Goal: Information Seeking & Learning: Check status

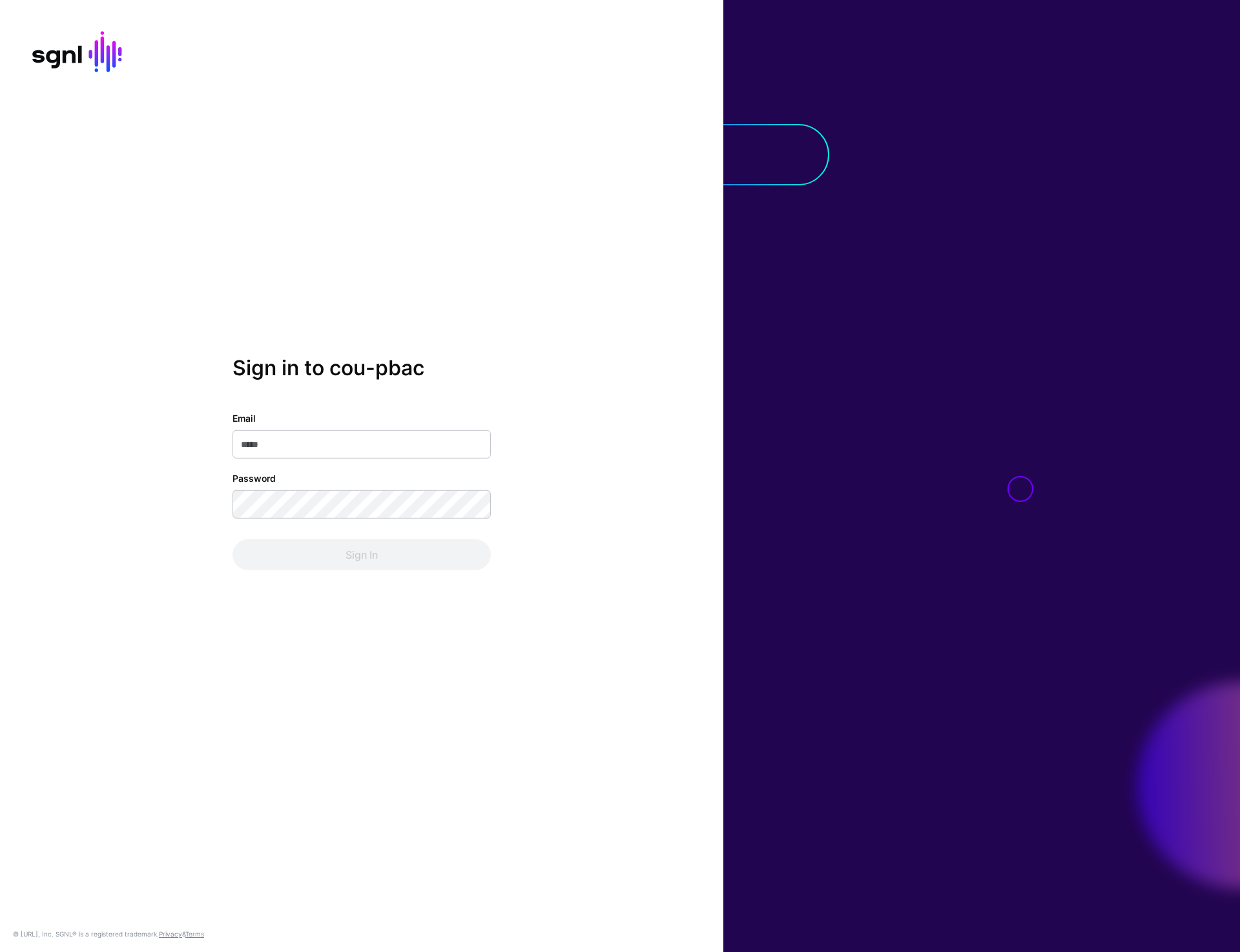
type input "**********"
click at [333, 563] on button "Sign In" at bounding box center [361, 554] width 258 height 31
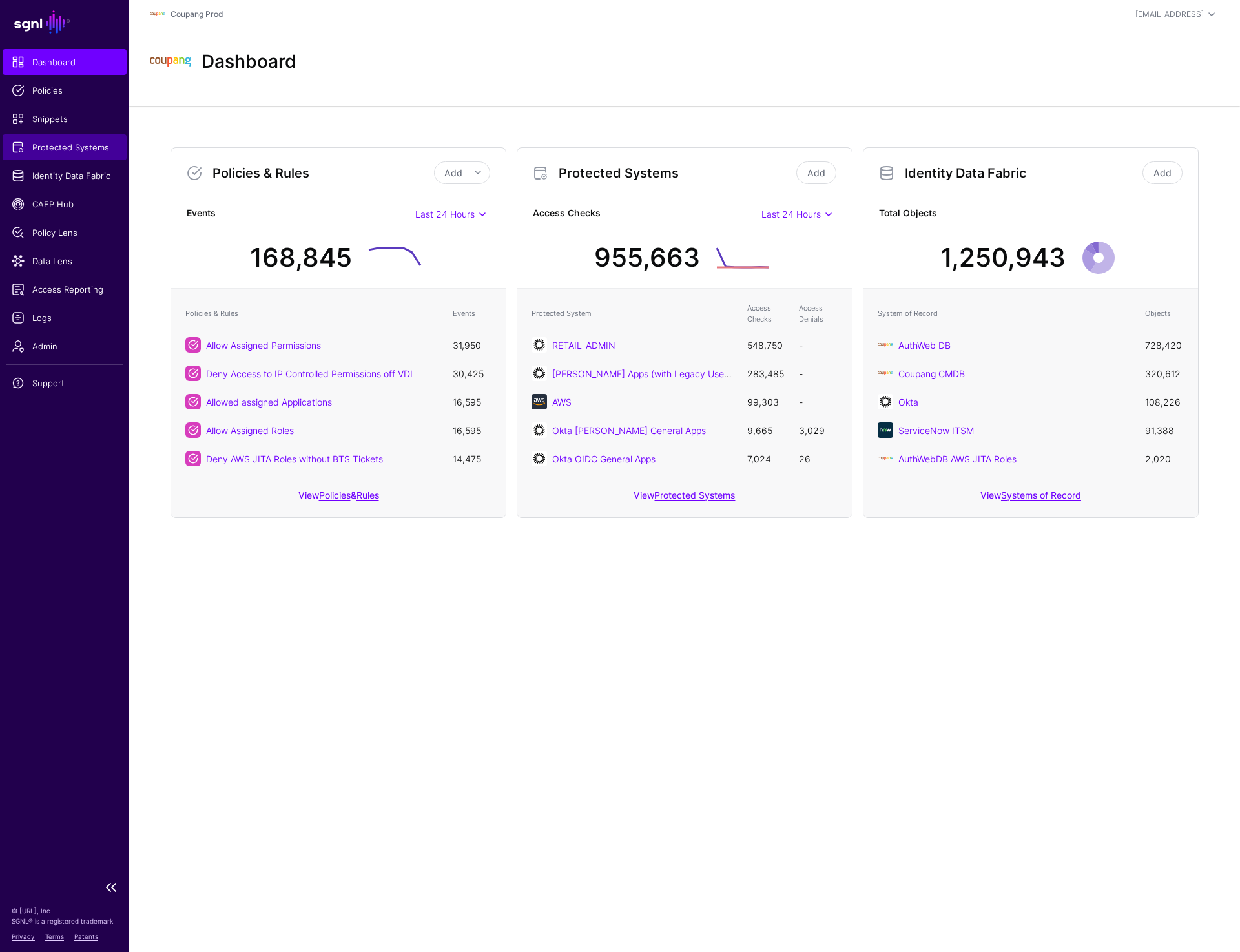
click at [67, 152] on span "Protected Systems" at bounding box center [64, 147] width 106 height 13
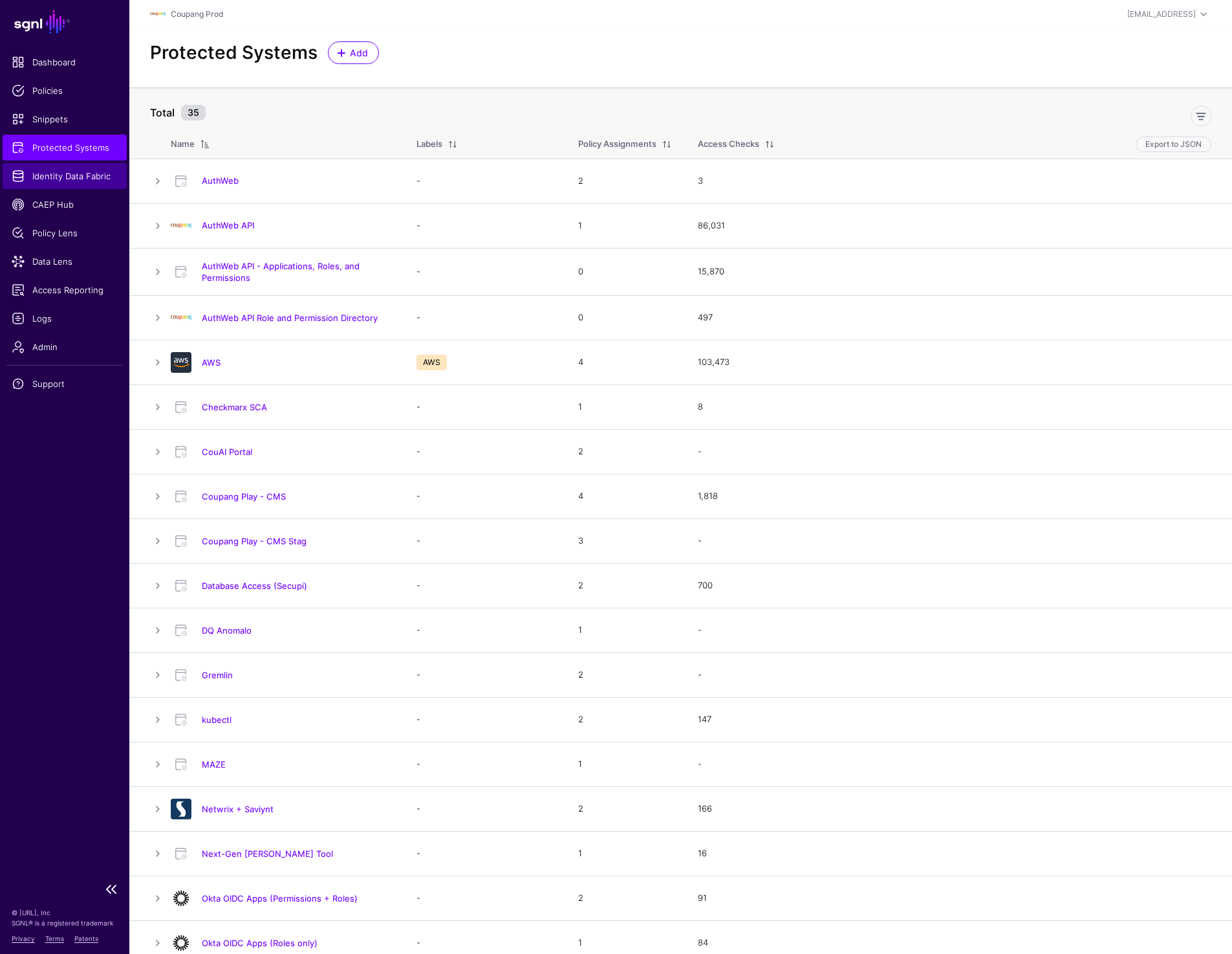
click at [73, 179] on span "Identity Data Fabric" at bounding box center [65, 176] width 106 height 13
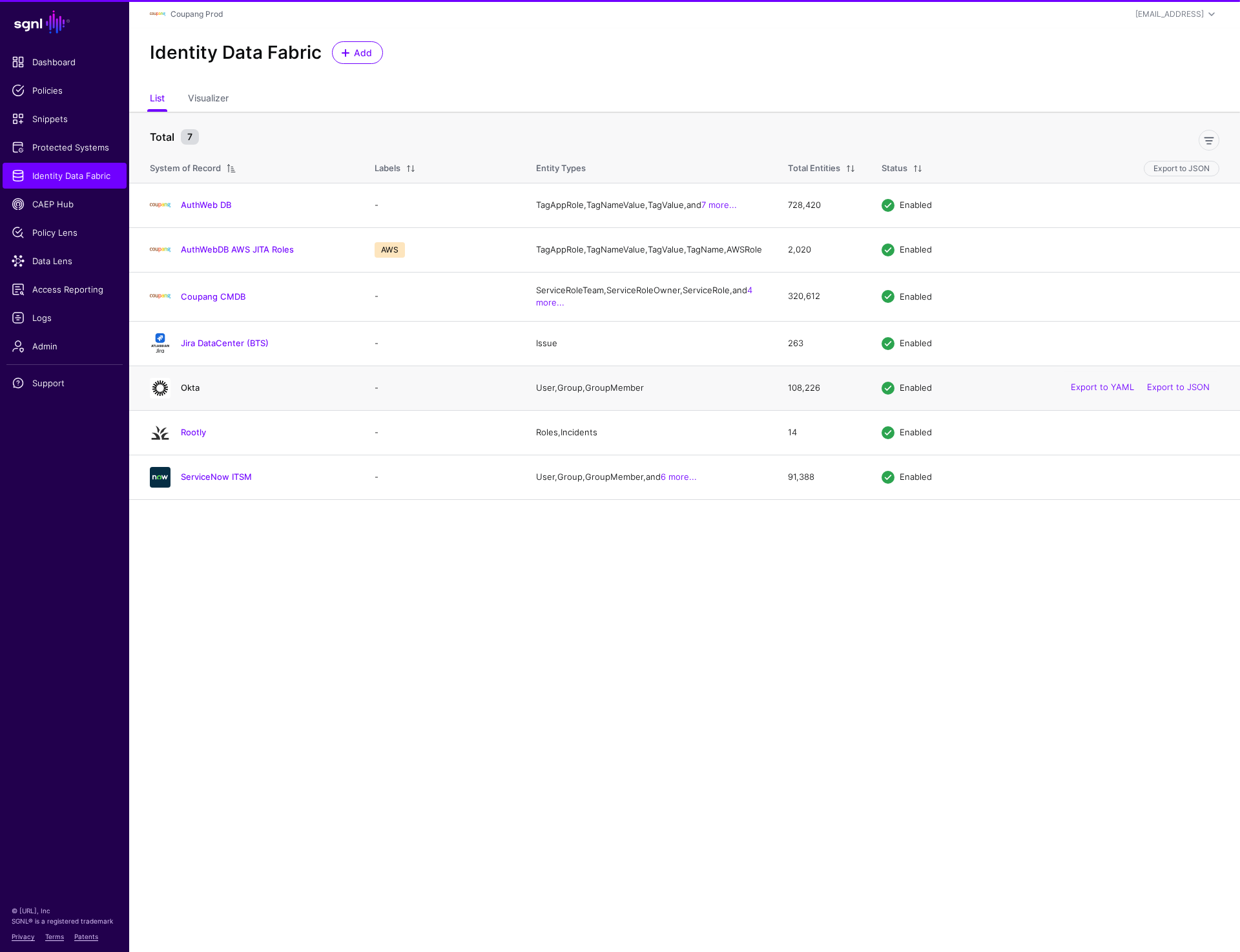
click at [193, 392] on link "Okta" at bounding box center [190, 387] width 19 height 10
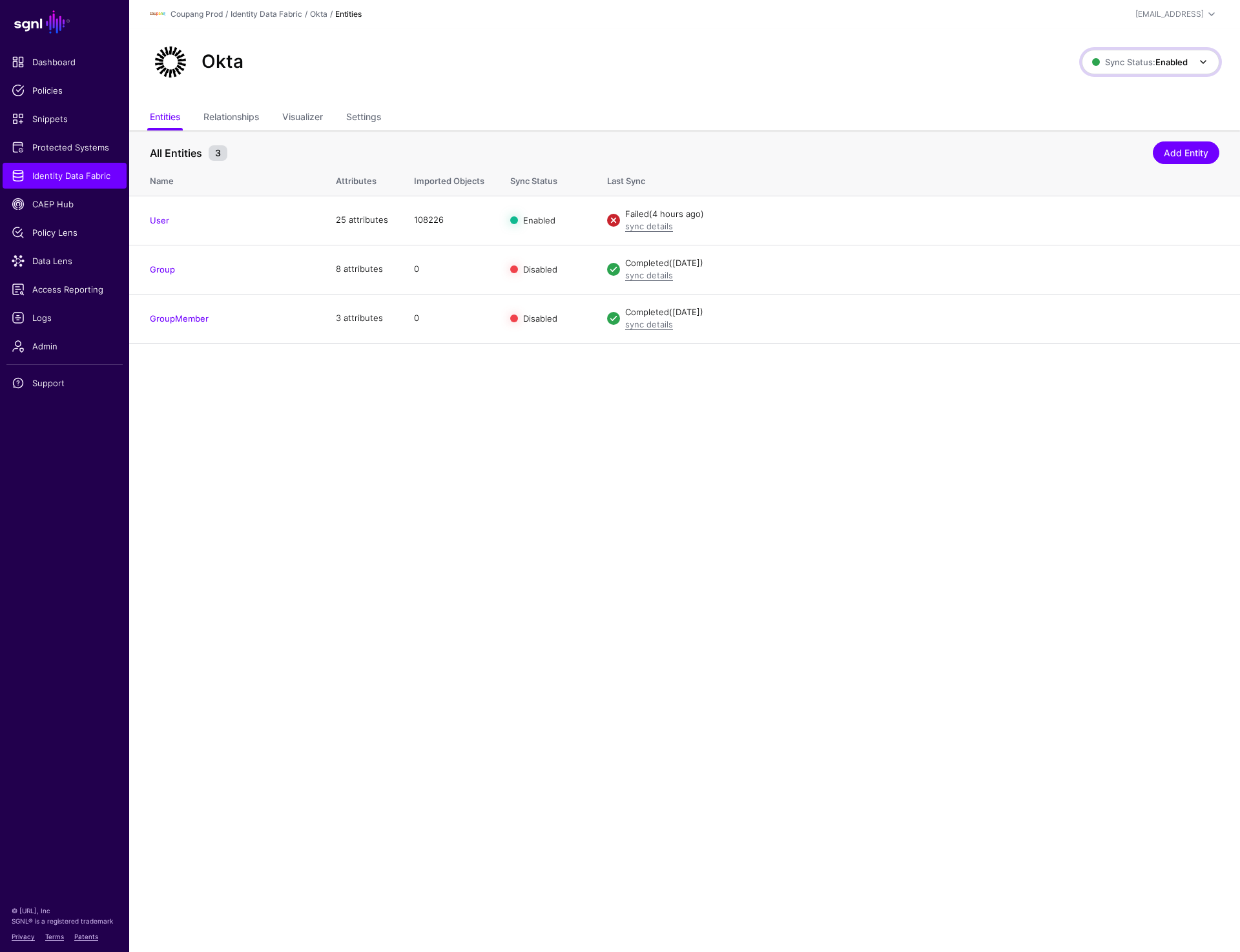
click at [1122, 64] on span "Sync Status: Enabled" at bounding box center [1140, 62] width 96 height 10
click at [1102, 138] on span "Disabled Syncing inactive for all configured entities" at bounding box center [1137, 154] width 145 height 42
click at [1156, 64] on strong "Disabled" at bounding box center [1171, 62] width 34 height 10
click at [1127, 105] on span "Syncing active for all configured entities that are enabled" at bounding box center [1142, 112] width 133 height 21
click at [71, 176] on span "Identity Data Fabric" at bounding box center [64, 175] width 106 height 13
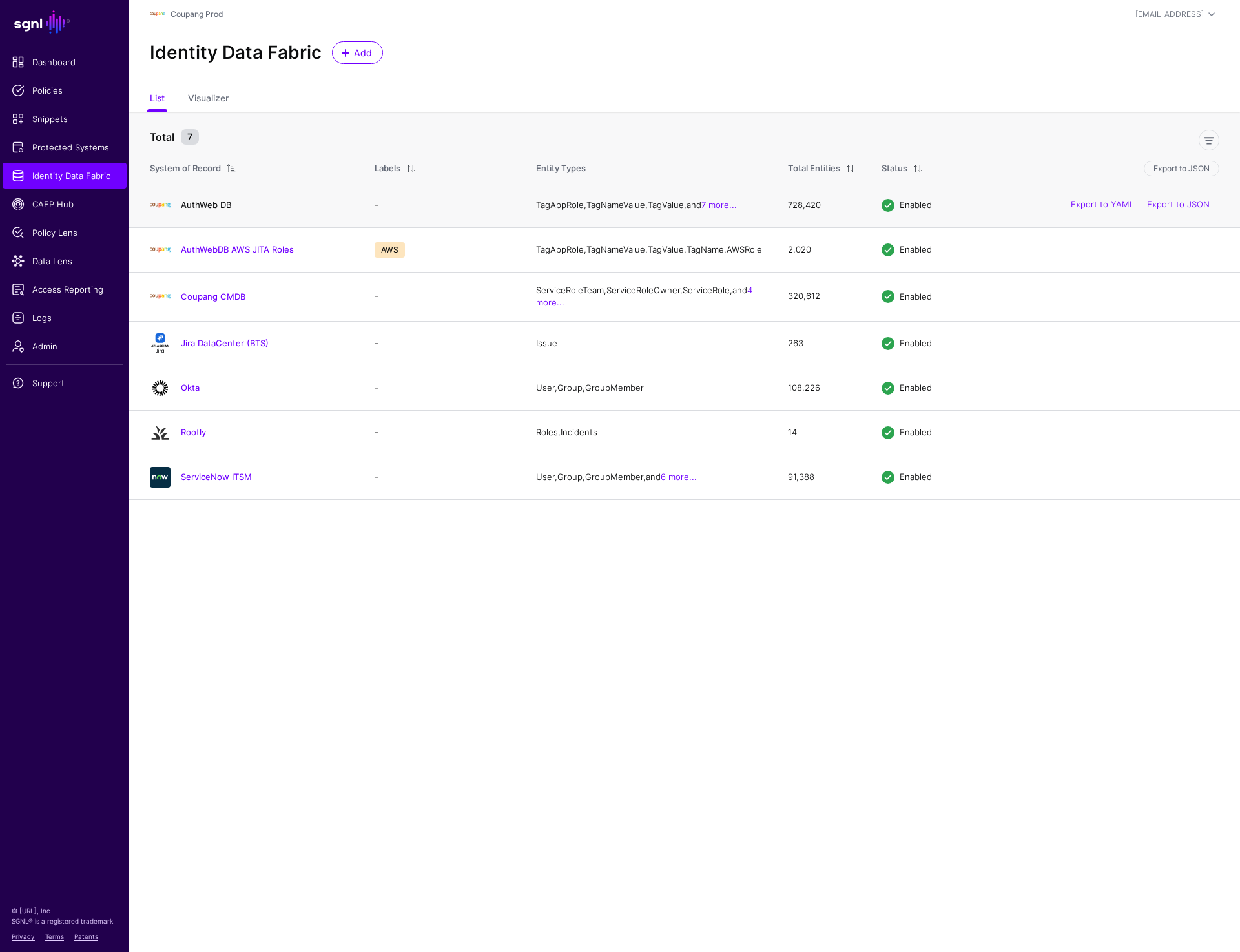
click at [208, 210] on link "AuthWeb DB" at bounding box center [205, 204] width 50 height 10
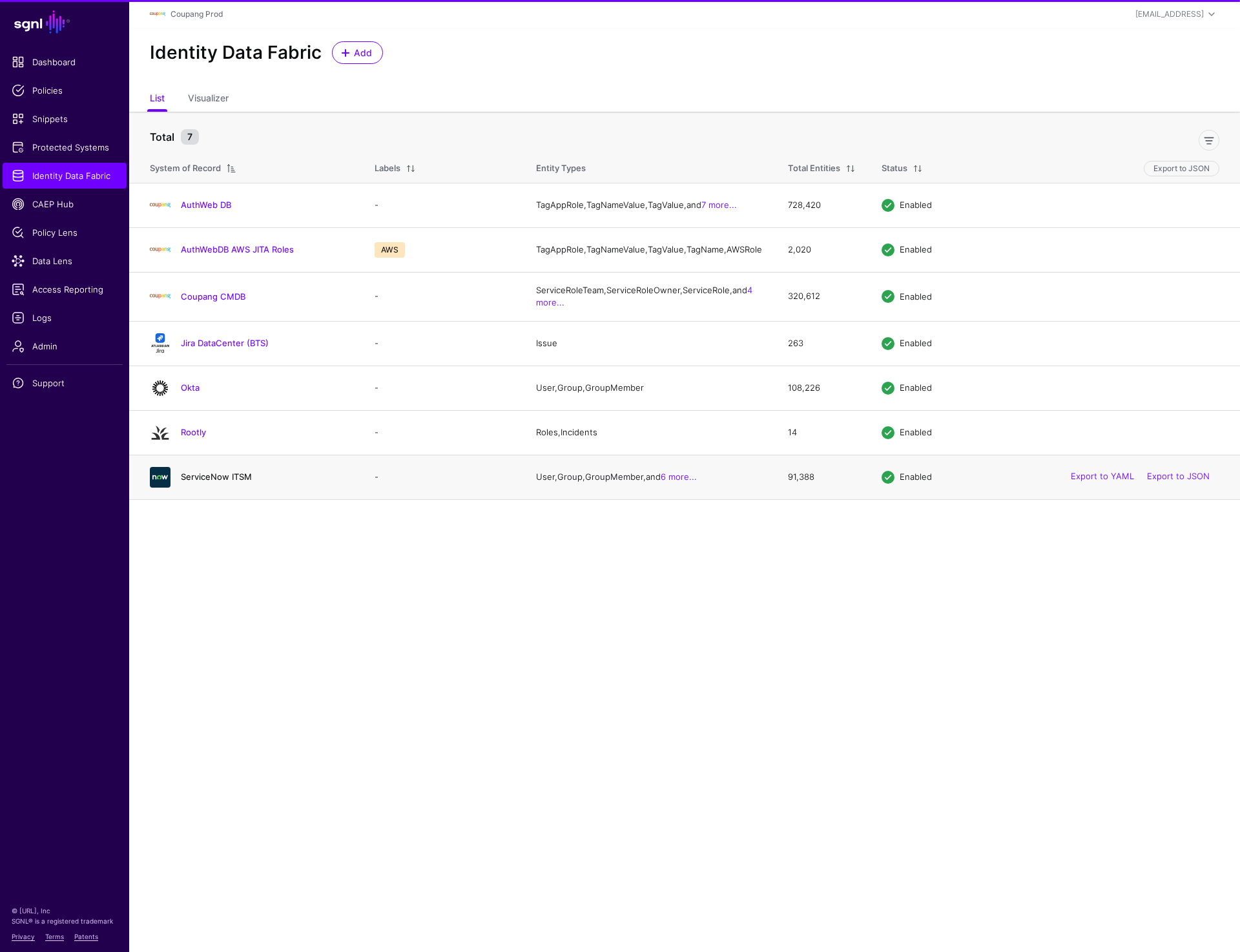
click at [208, 482] on link "ServiceNow ITSM" at bounding box center [216, 476] width 71 height 10
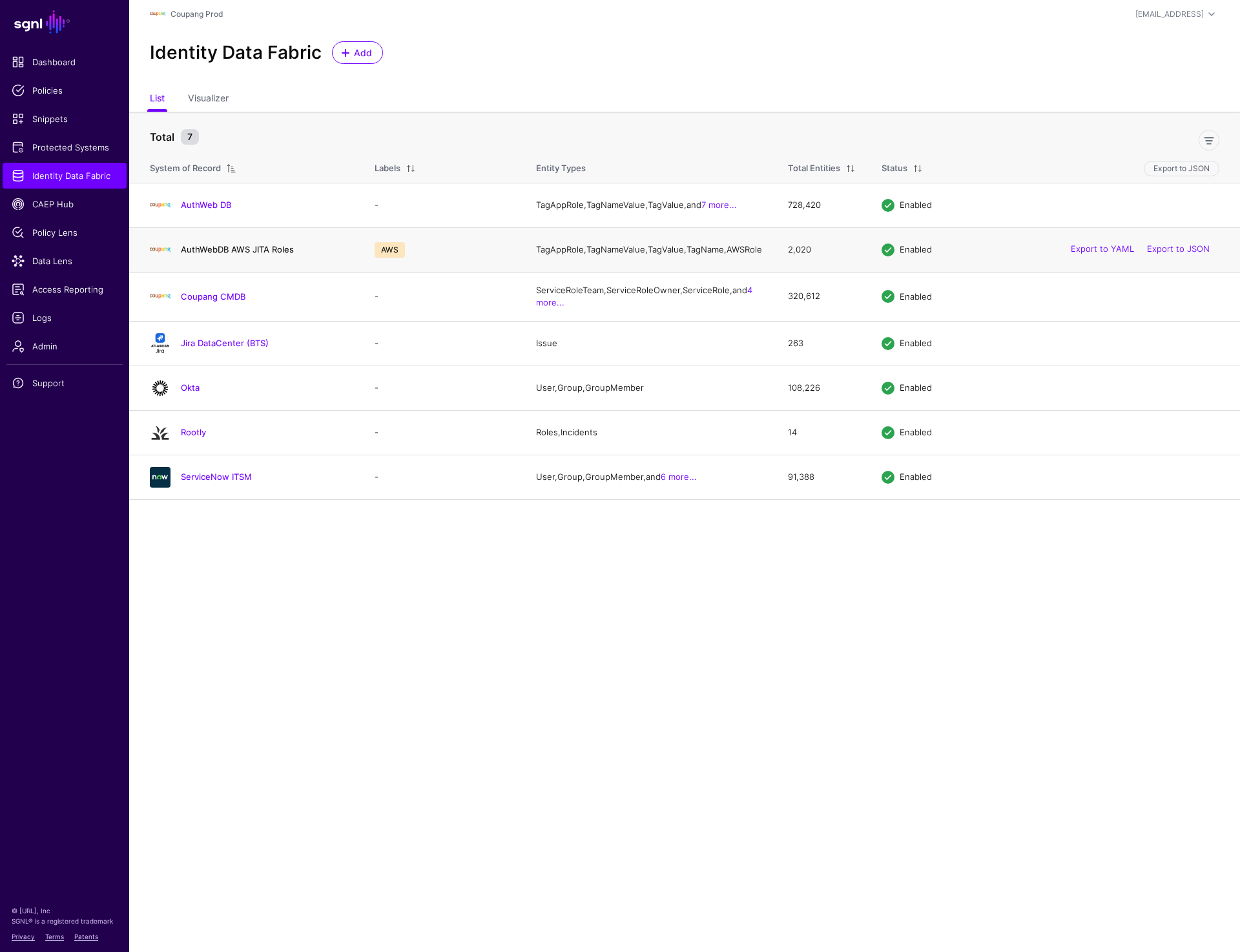
click at [235, 255] on link "AuthWebDB AWS JITA Roles" at bounding box center [237, 249] width 113 height 10
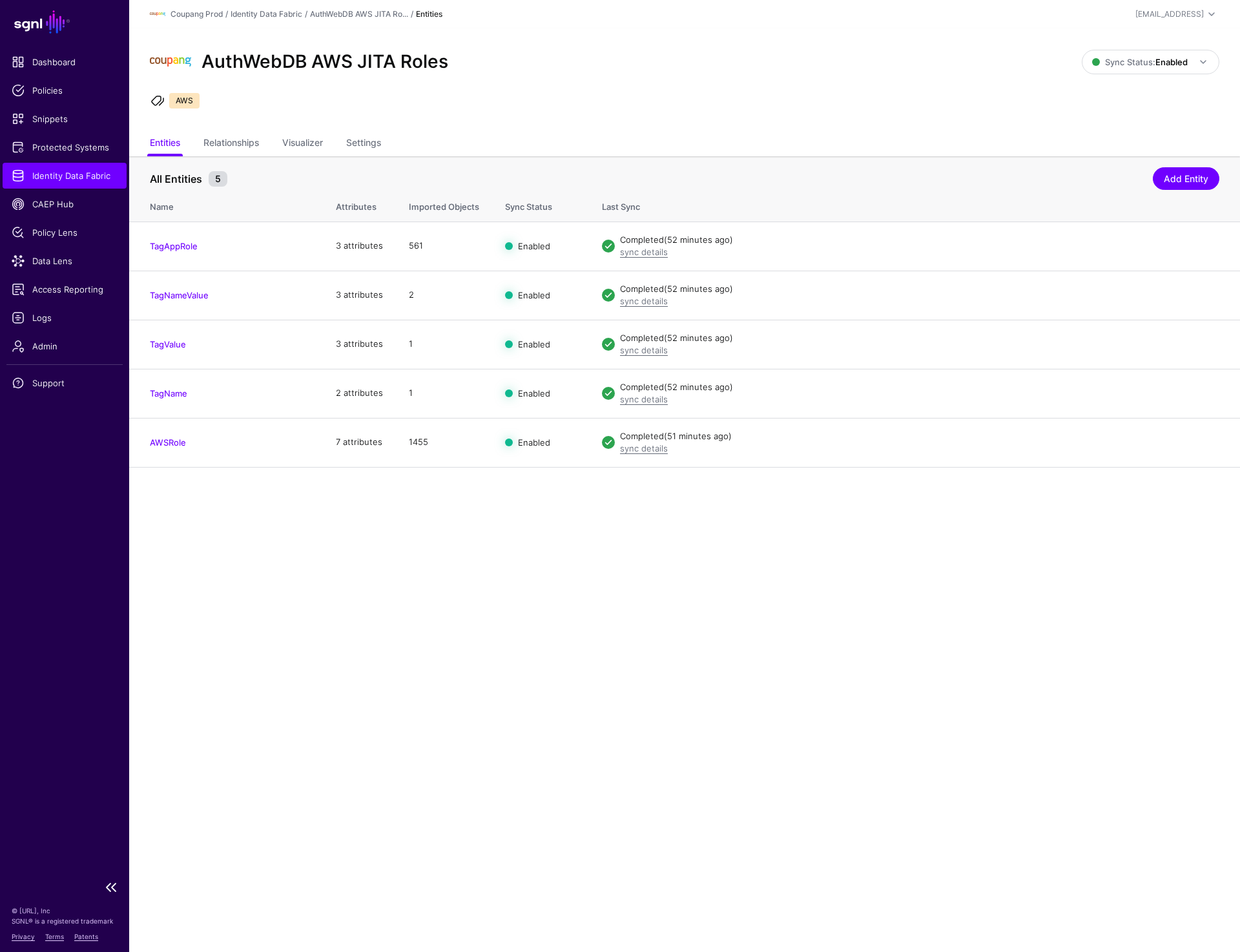
click at [99, 177] on span "Identity Data Fabric" at bounding box center [64, 175] width 106 height 13
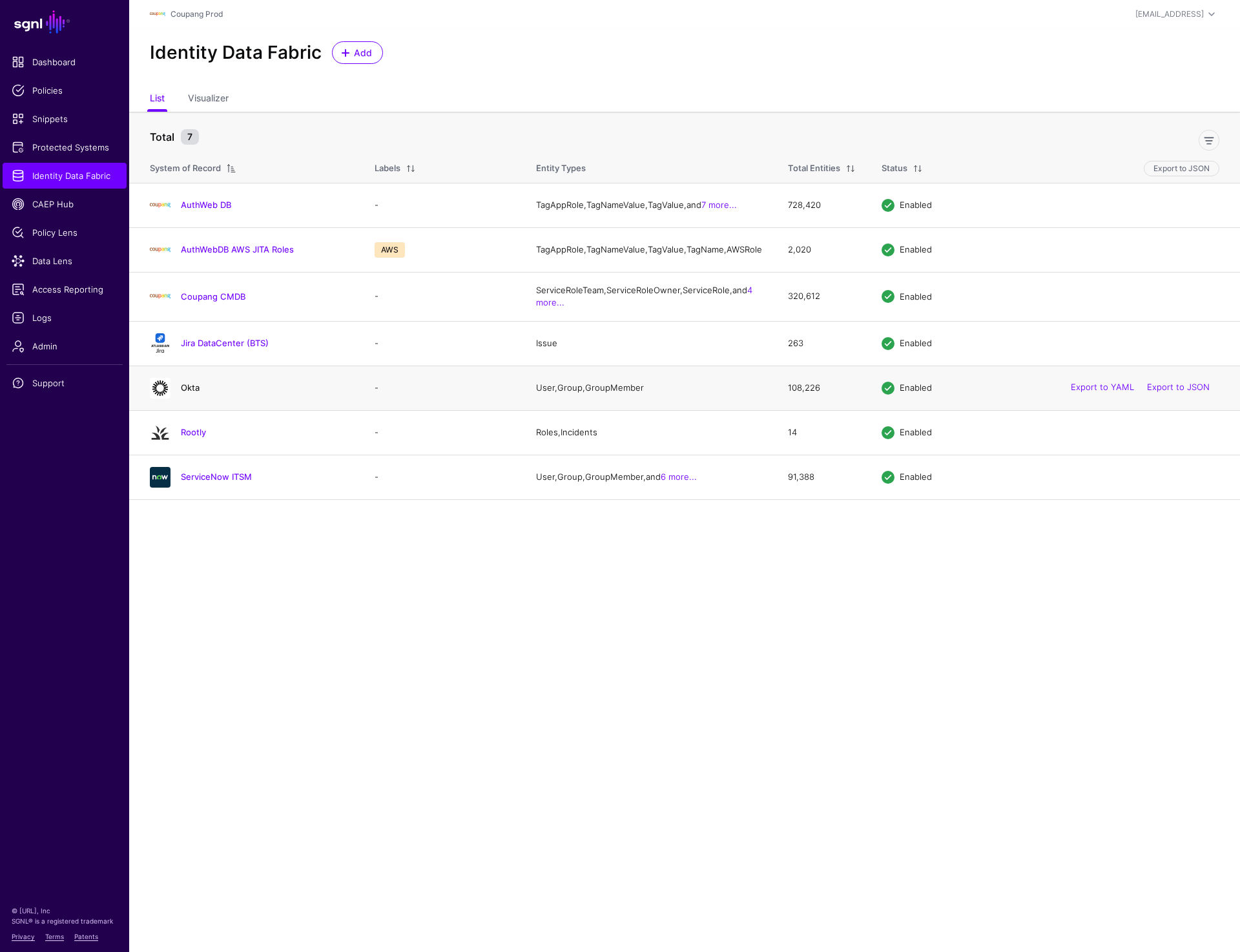
click at [187, 392] on link "Okta" at bounding box center [190, 387] width 19 height 10
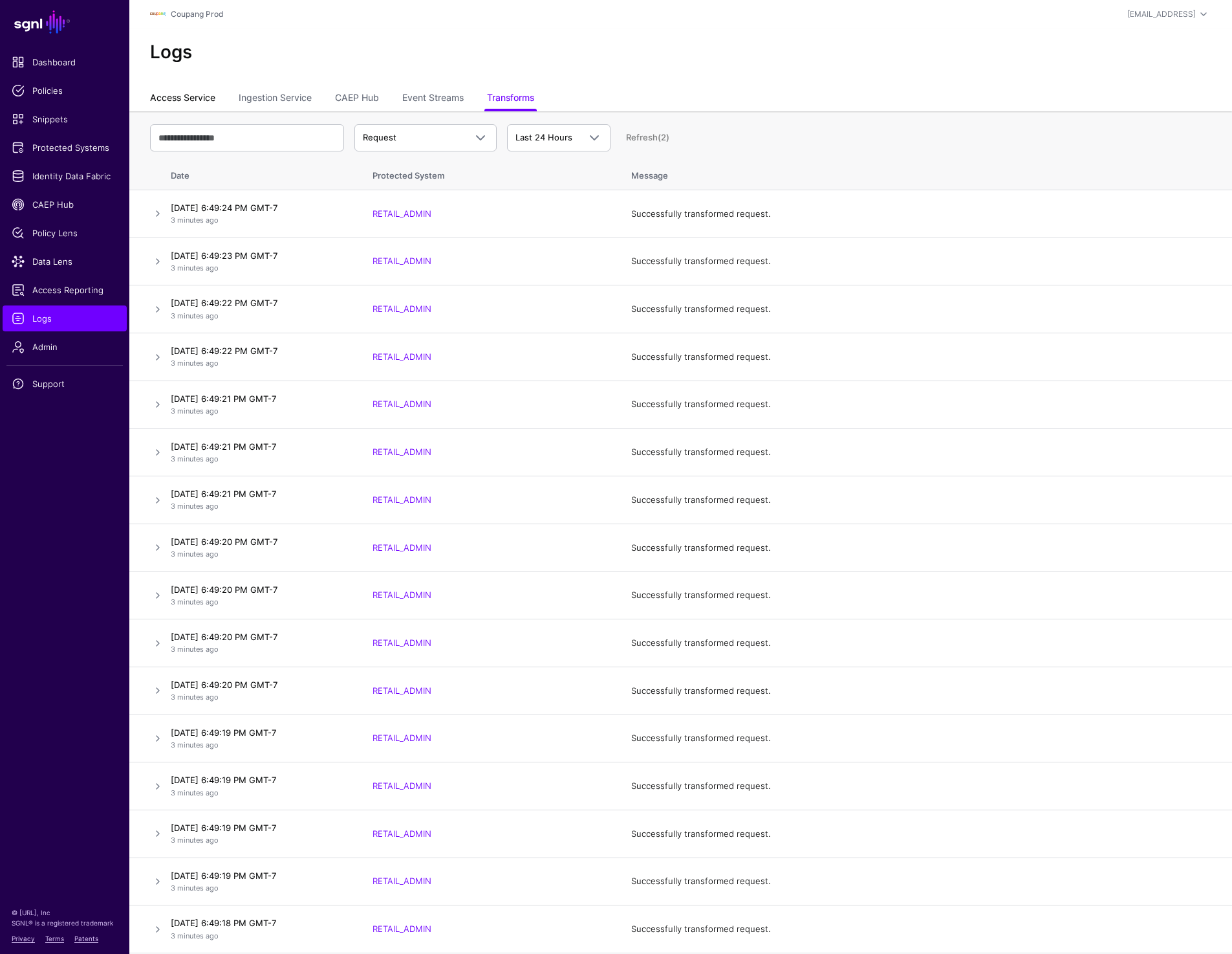
click at [200, 96] on link "Access Service" at bounding box center [182, 99] width 65 height 25
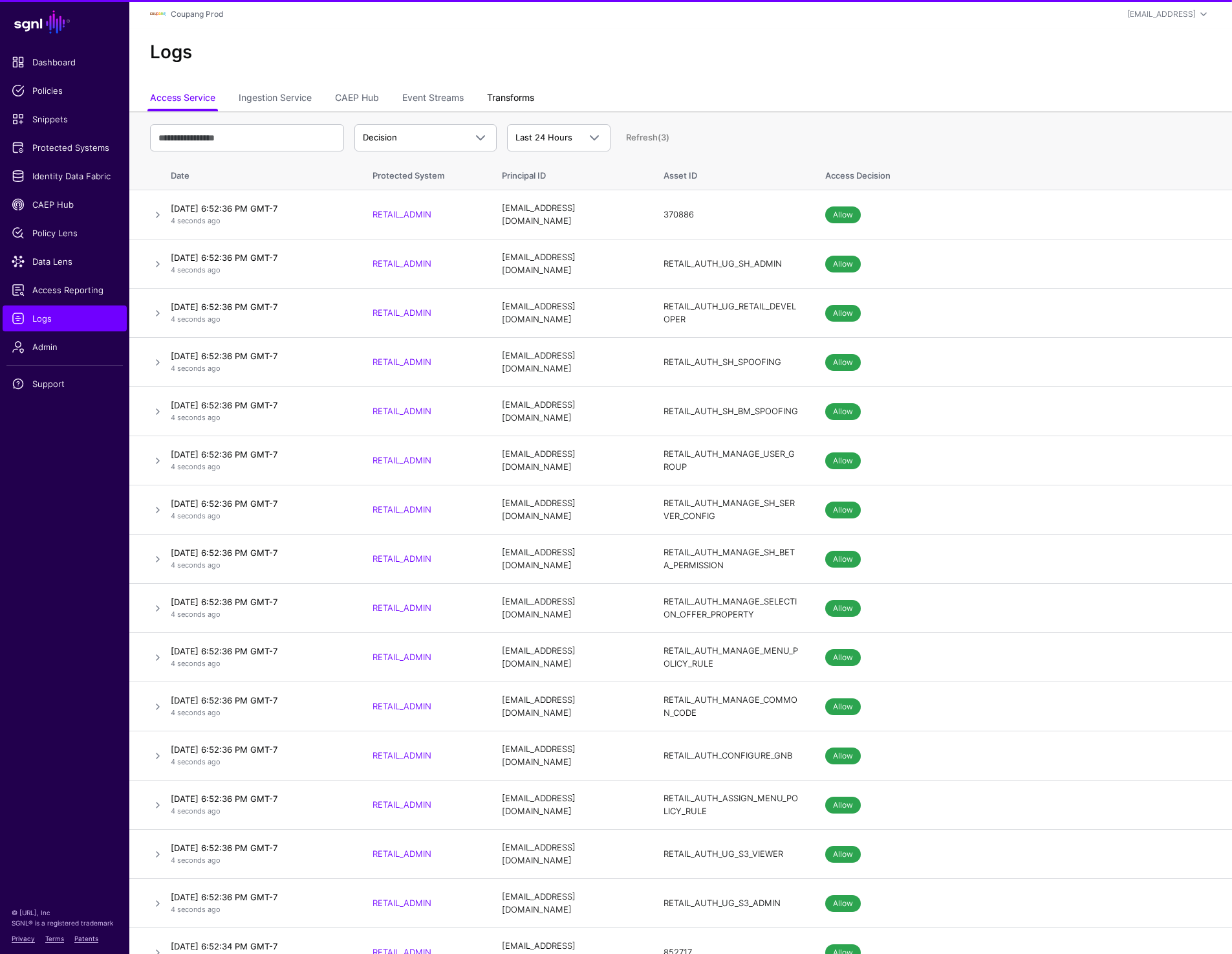
click at [503, 101] on link "Transforms" at bounding box center [510, 99] width 47 height 25
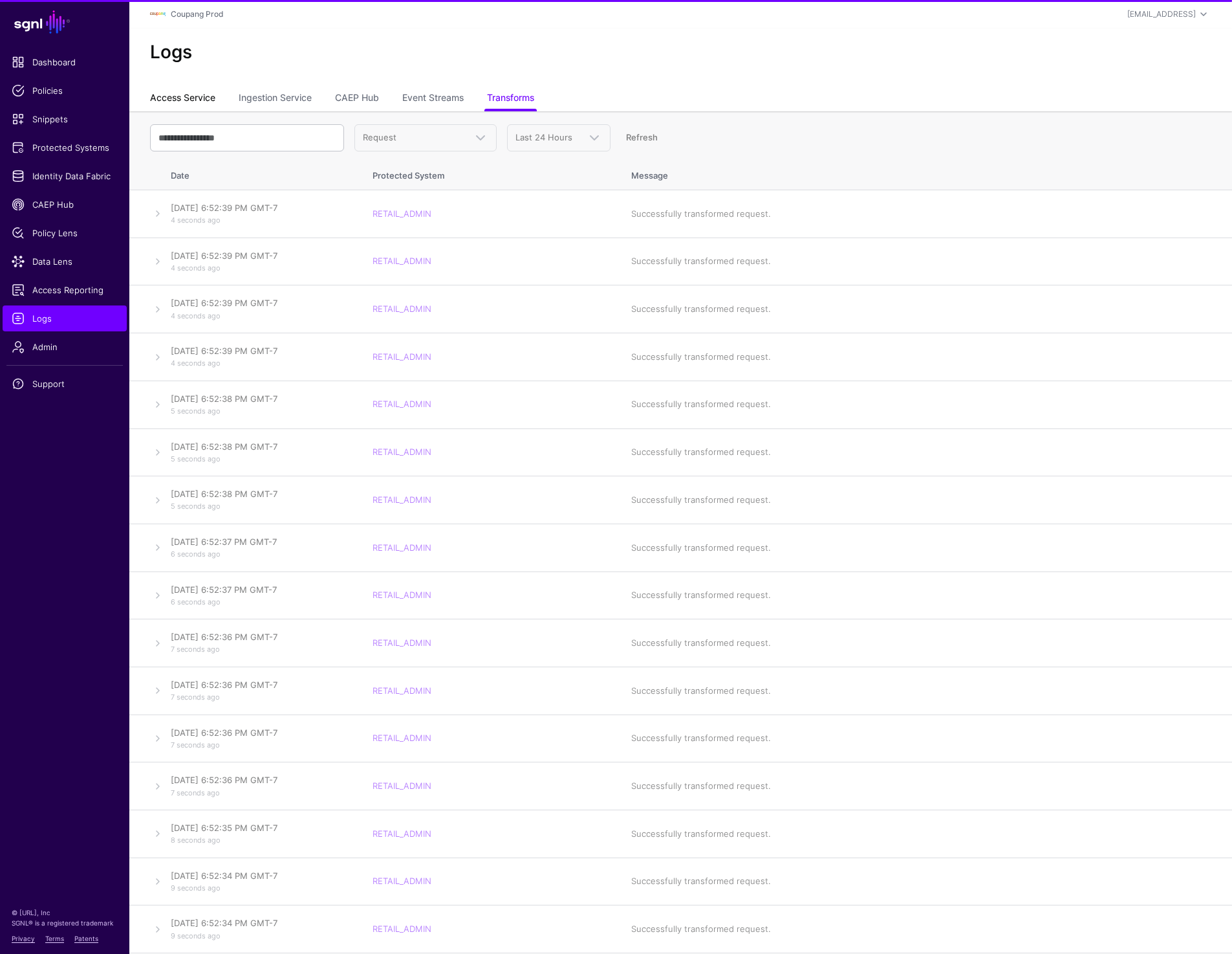
click at [167, 98] on link "Access Service" at bounding box center [182, 99] width 65 height 25
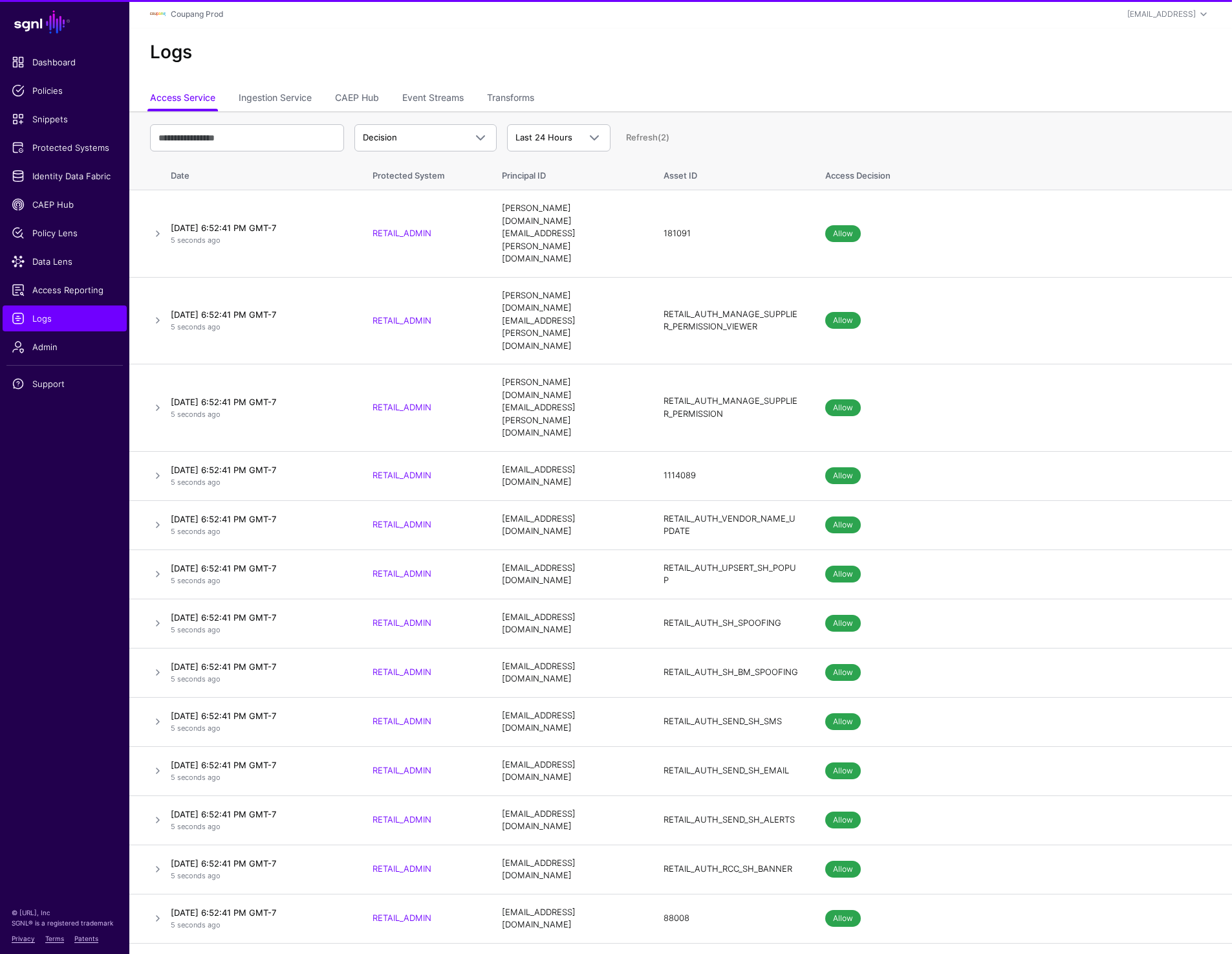
click at [518, 85] on div "Logs" at bounding box center [681, 58] width 1103 height 59
click at [518, 89] on link "Transforms" at bounding box center [510, 99] width 47 height 25
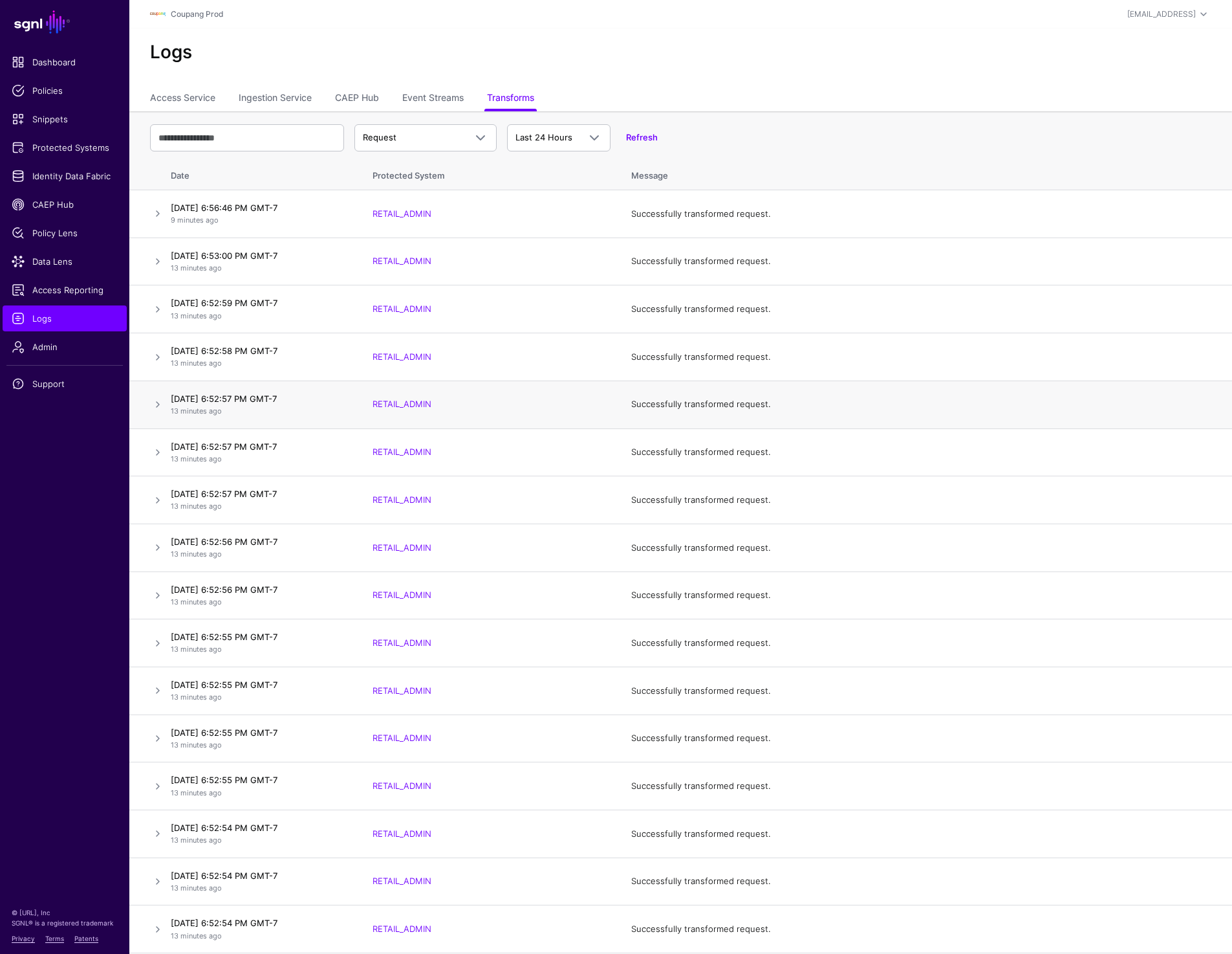
click at [832, 411] on td "Successfully transformed request." at bounding box center [925, 405] width 614 height 48
